Goal: Find specific page/section: Find specific page/section

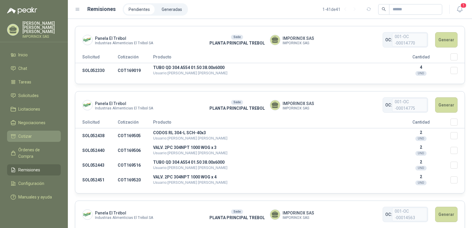
click at [26, 133] on span "Cotizar" at bounding box center [25, 136] width 14 height 6
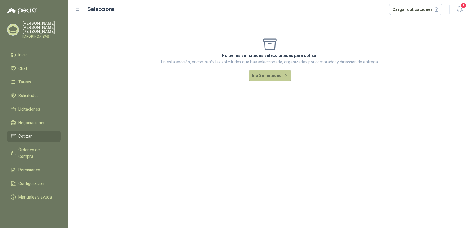
click at [280, 74] on button "Ir a Solicitudes" at bounding box center [270, 76] width 42 height 12
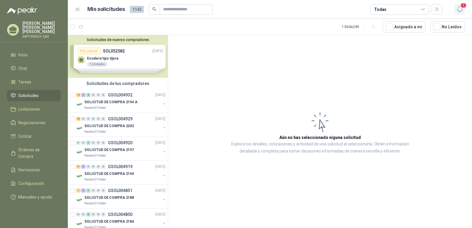
click at [464, 6] on span "1" at bounding box center [463, 6] width 6 height 6
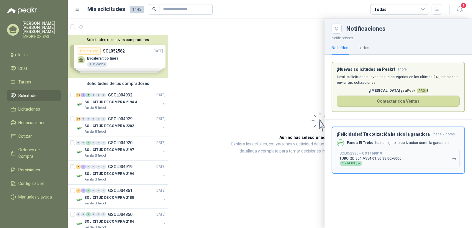
click at [372, 153] on b "COT169019" at bounding box center [372, 153] width 20 height 4
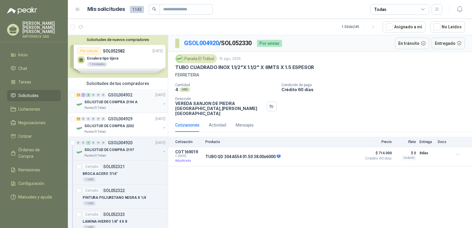
click at [116, 100] on p "SOLICITUD DE COMPRA 2194 A" at bounding box center [110, 102] width 53 height 6
